Goal: Task Accomplishment & Management: Manage account settings

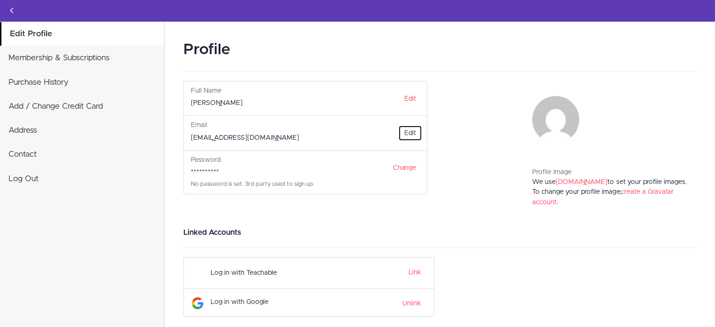
click at [405, 129] on link "Edit" at bounding box center [410, 133] width 24 height 16
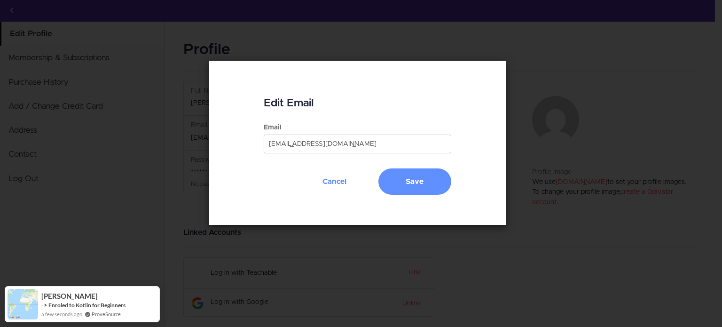
click at [320, 154] on div "Email haifachagwey@gmail.com" at bounding box center [357, 146] width 187 height 46
click at [314, 149] on input "[EMAIL_ADDRESS][DOMAIN_NAME]" at bounding box center [357, 144] width 187 height 19
click at [284, 142] on input "[EMAIL_ADDRESS][DOMAIN_NAME]" at bounding box center [357, 144] width 187 height 19
click at [281, 142] on input "[EMAIL_ADDRESS][DOMAIN_NAME]" at bounding box center [357, 144] width 187 height 19
type input "haifa.chagwey@gmail.com"
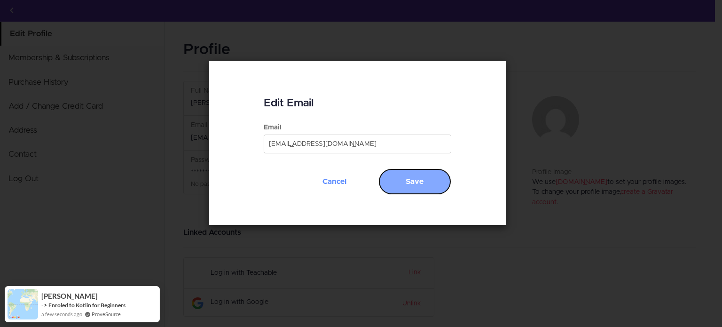
click at [417, 170] on button "Save" at bounding box center [415, 181] width 73 height 26
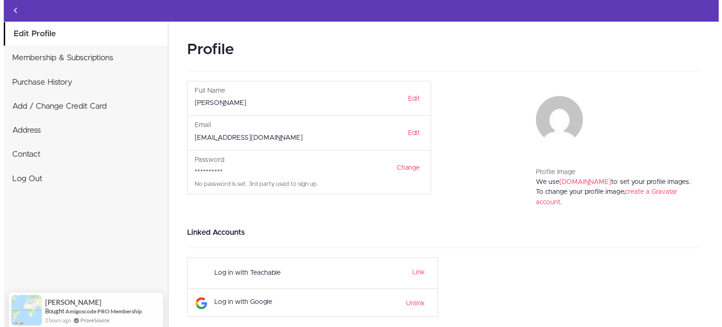
scroll to position [1, 0]
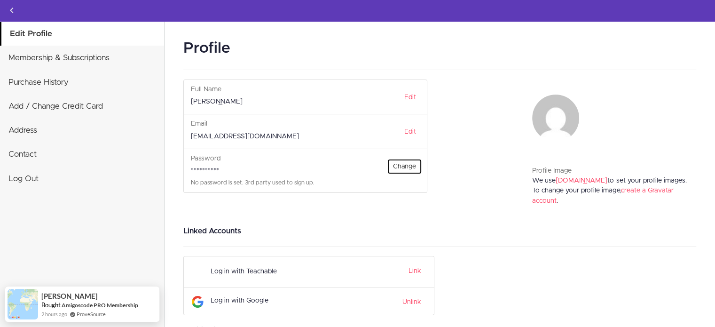
click at [404, 163] on link "Change" at bounding box center [404, 166] width 35 height 16
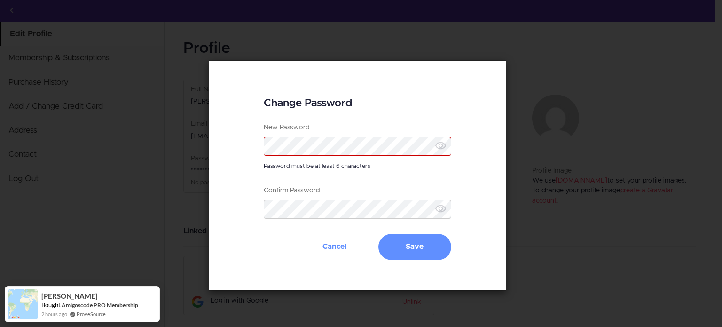
click at [606, 208] on div "Change Password New Password Password must be at least 6 characters Confirm Pas…" at bounding box center [357, 175] width 715 height 230
click at [344, 242] on button "Cancel" at bounding box center [334, 247] width 73 height 26
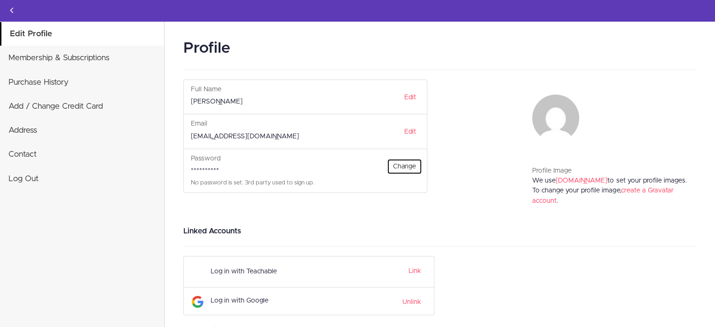
click at [408, 160] on link "Change" at bounding box center [404, 166] width 35 height 16
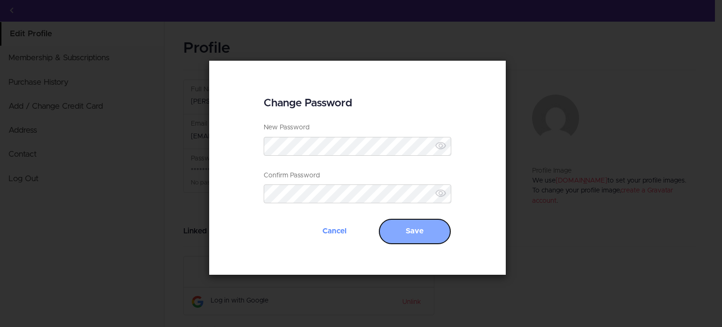
click at [407, 226] on button "Save" at bounding box center [415, 231] width 73 height 26
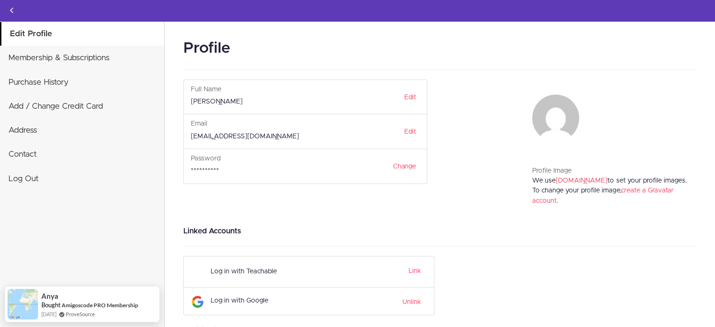
scroll to position [143, 0]
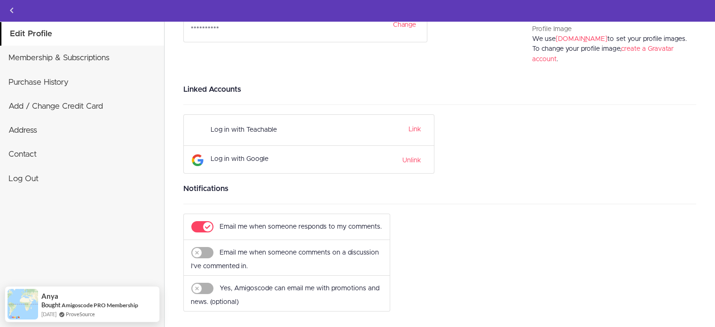
click at [468, 162] on div "Log in with Teachable Link Log in with Google Unlink" at bounding box center [354, 143] width 342 height 59
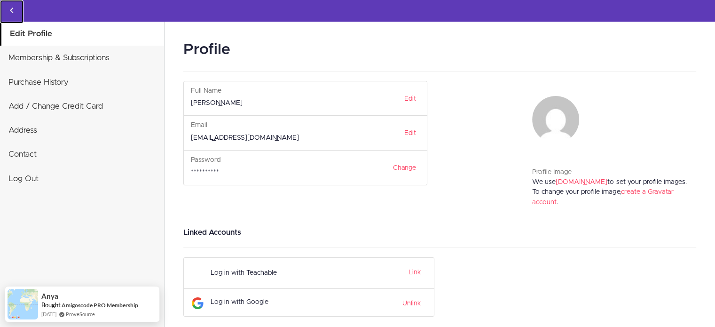
click at [6, 12] on link "Back to courses" at bounding box center [12, 12] width 24 height 24
